Goal: Check status: Check status

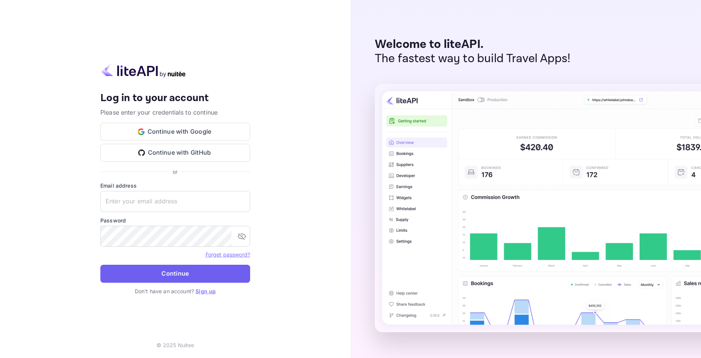
type input "[EMAIL_ADDRESS][DOMAIN_NAME]"
click at [177, 272] on button "Continue" at bounding box center [175, 274] width 150 height 18
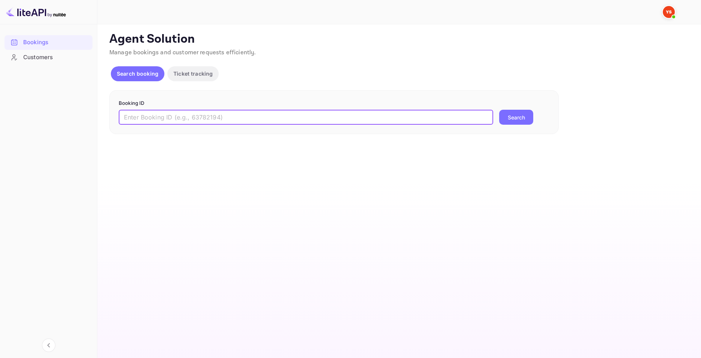
click at [172, 113] on input "text" at bounding box center [306, 117] width 374 height 15
paste input "9740117"
type input "9740117"
click at [513, 118] on button "Search" at bounding box center [516, 117] width 34 height 15
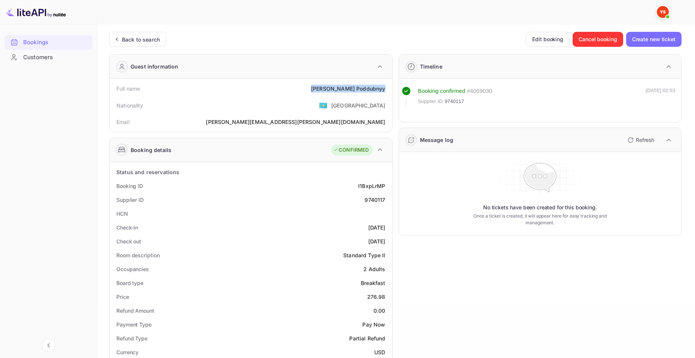
drag, startPoint x: 342, startPoint y: 90, endPoint x: 387, endPoint y: 93, distance: 44.6
click at [387, 93] on div "Full name [PERSON_NAME]" at bounding box center [251, 89] width 277 height 14
copy div "[PERSON_NAME]"
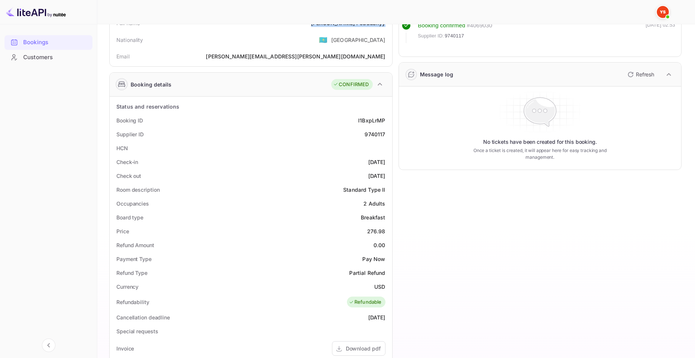
scroll to position [75, 0]
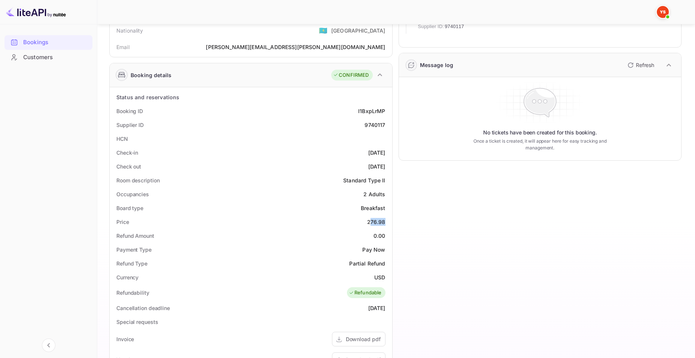
drag, startPoint x: 374, startPoint y: 219, endPoint x: 390, endPoint y: 220, distance: 15.8
click at [390, 219] on div "Status and reservations Booking ID I1BxpLrMP Supplier ID 9740117 HCN Check-in […" at bounding box center [251, 300] width 283 height 426
drag, startPoint x: 362, startPoint y: 220, endPoint x: 385, endPoint y: 220, distance: 23.2
click at [385, 220] on div "Price 276.98" at bounding box center [251, 222] width 277 height 14
copy div "276.98"
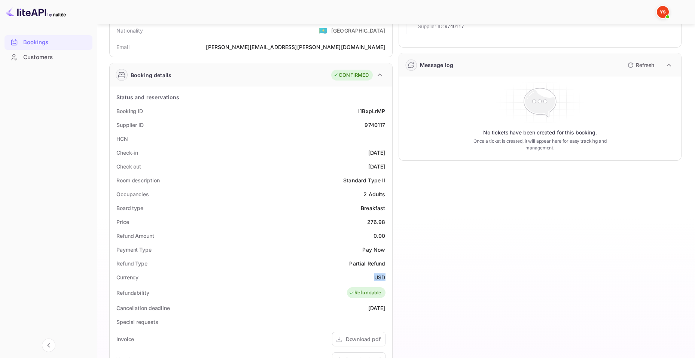
drag, startPoint x: 375, startPoint y: 276, endPoint x: 389, endPoint y: 276, distance: 13.1
click at [389, 276] on div "Currency USD" at bounding box center [251, 277] width 277 height 14
copy div "USD"
